Goal: Feedback & Contribution: Submit feedback/report problem

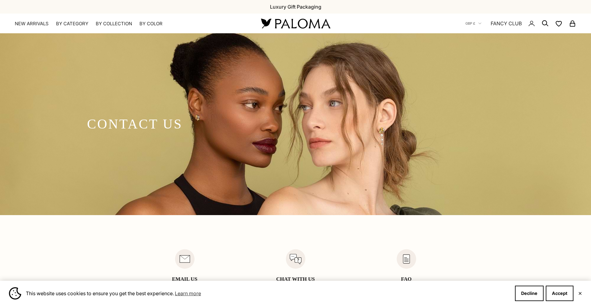
scroll to position [1064, 0]
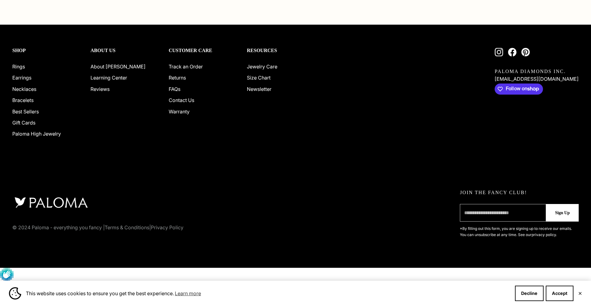
type textarea "**********"
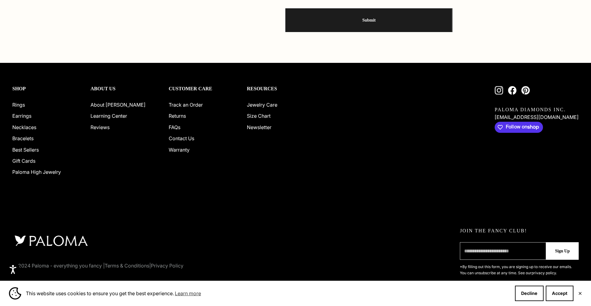
type input "**********"
click at [0, 0] on span "[GEOGRAPHIC_DATA] (AFN ؋)" at bounding box center [0, 0] width 0 height 0
